Goal: Task Accomplishment & Management: Manage account settings

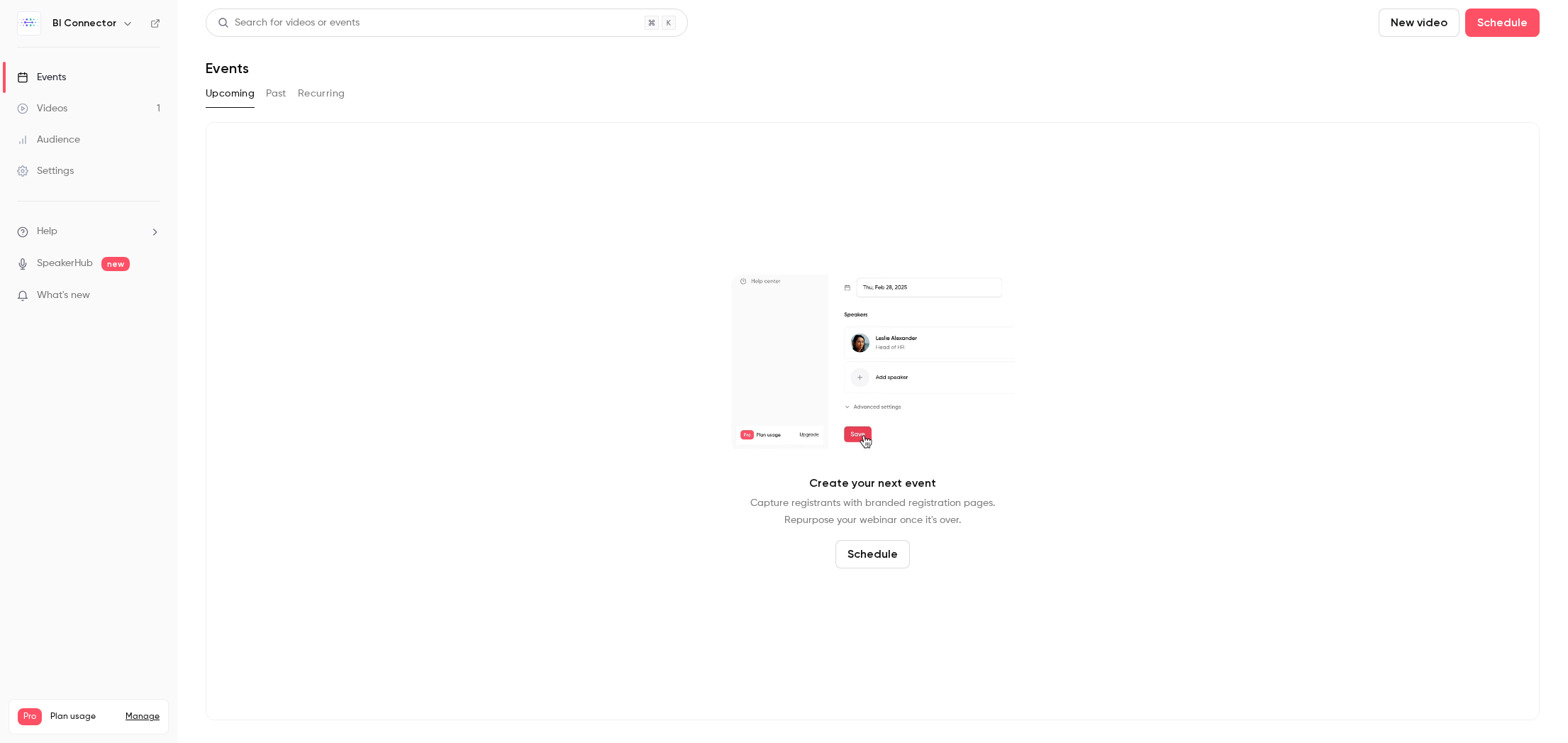
click at [52, 162] on link "Settings" at bounding box center [89, 171] width 177 height 31
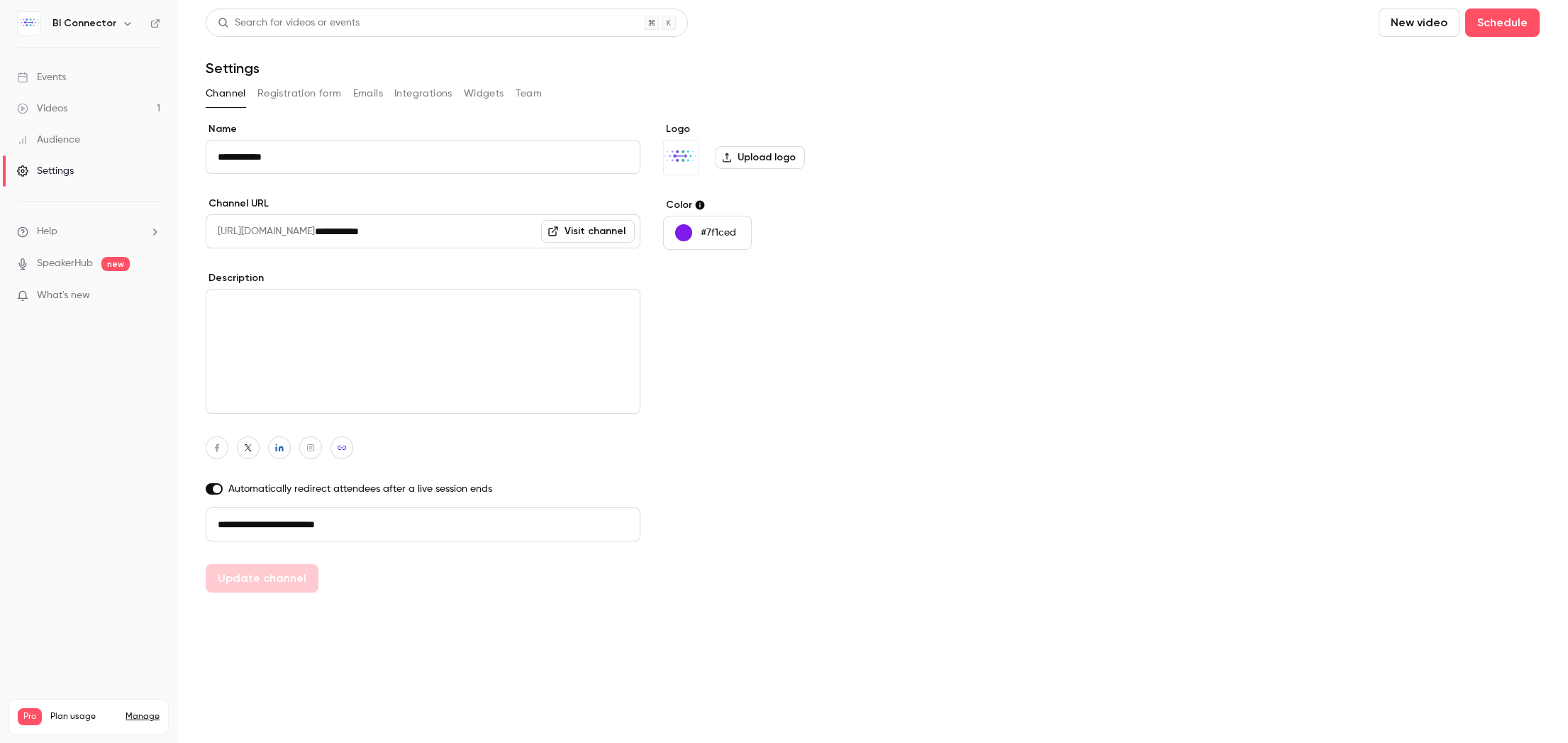
click at [124, 23] on icon "button" at bounding box center [127, 24] width 6 height 4
click at [81, 132] on div "Billing" at bounding box center [147, 131] width 190 height 14
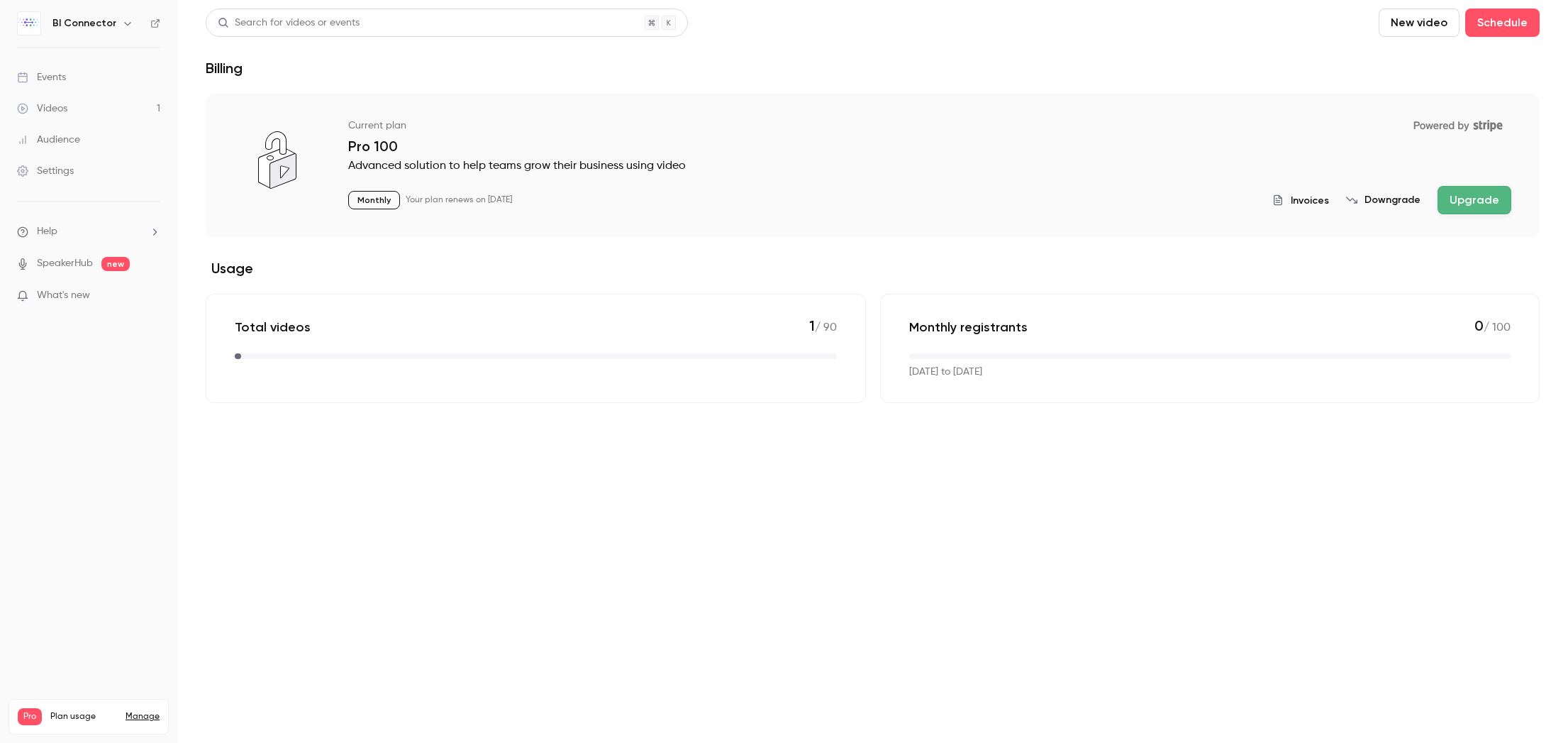
click at [1446, 129] on icon "billing" at bounding box center [1445, 126] width 5 height 6
click at [1303, 197] on span "Invoices" at bounding box center [1309, 200] width 38 height 15
